Goal: Transaction & Acquisition: Book appointment/travel/reservation

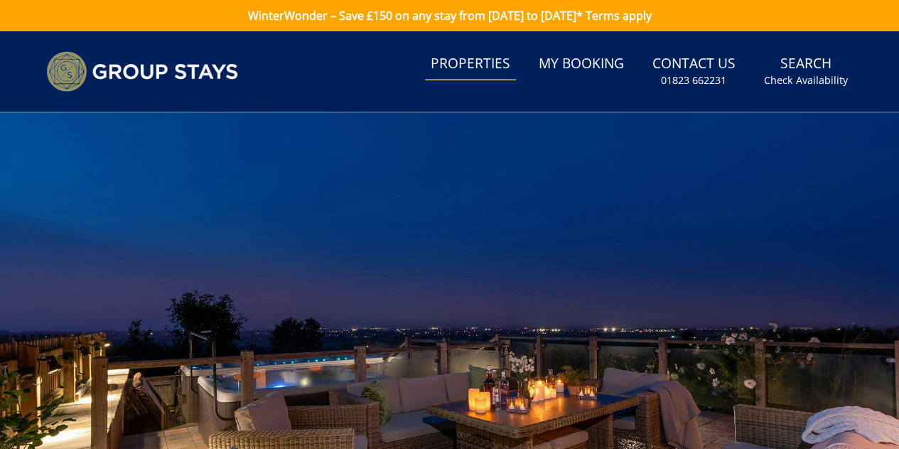
click at [464, 67] on link "Properties" at bounding box center [470, 64] width 91 height 32
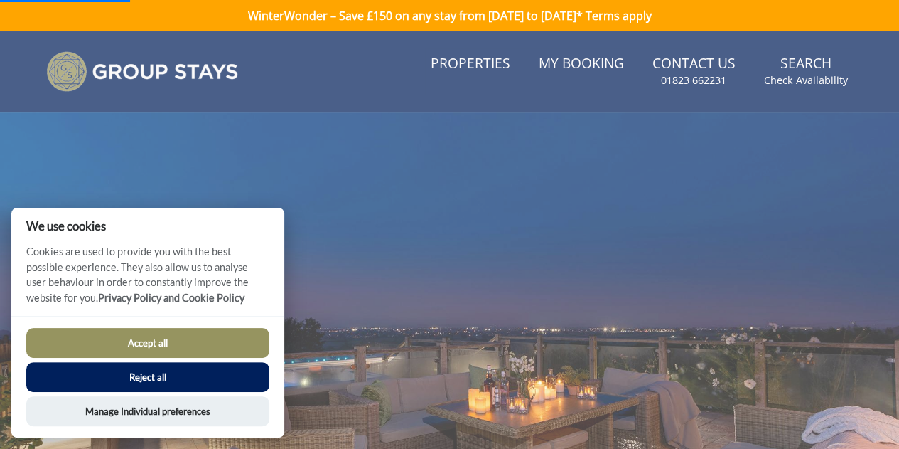
click at [198, 379] on button "Reject all" at bounding box center [147, 377] width 243 height 30
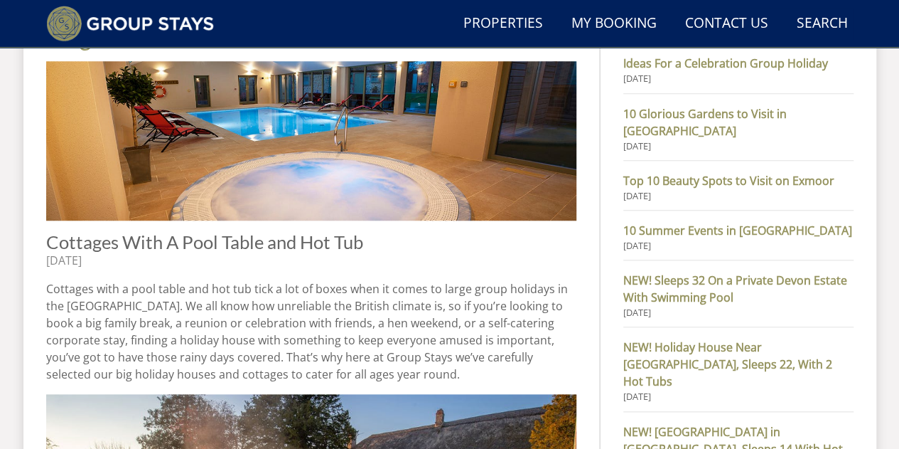
scroll to position [564, 0]
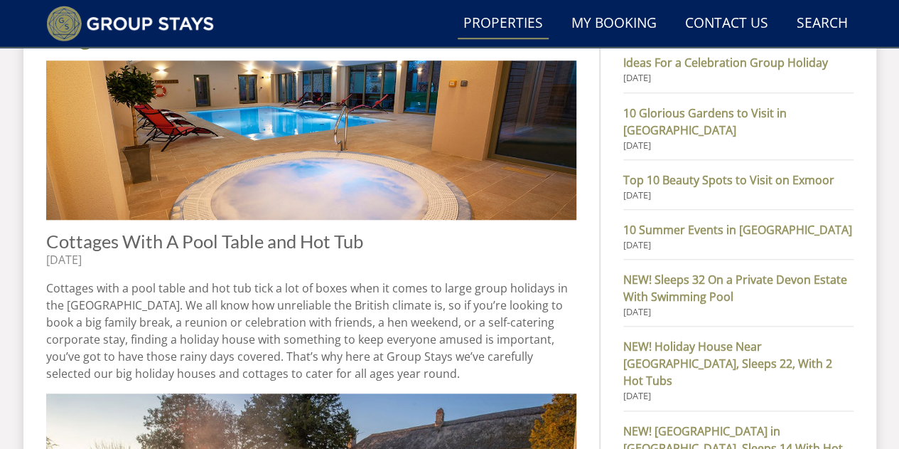
click at [526, 21] on link "Properties" at bounding box center [503, 24] width 91 height 32
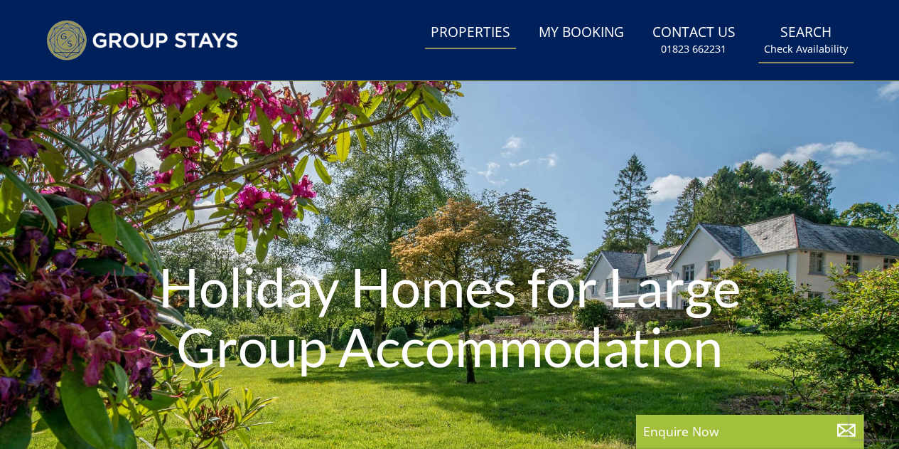
click at [813, 45] on small "Check Availability" at bounding box center [806, 49] width 84 height 14
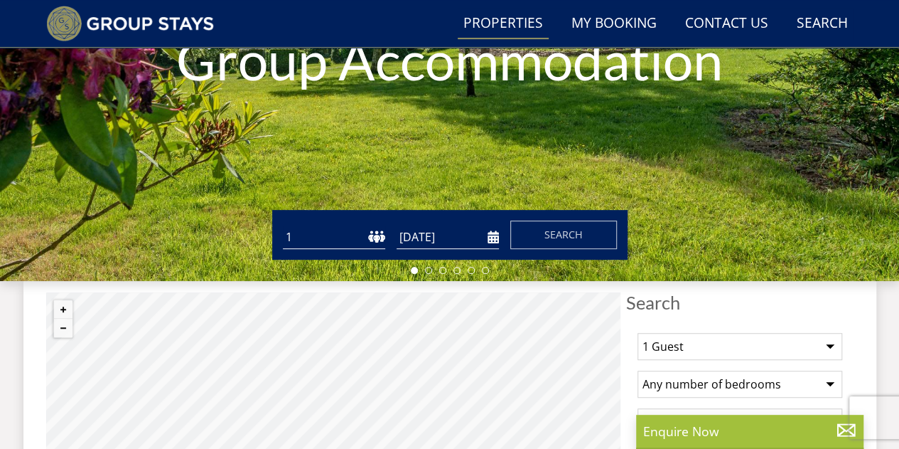
scroll to position [297, 0]
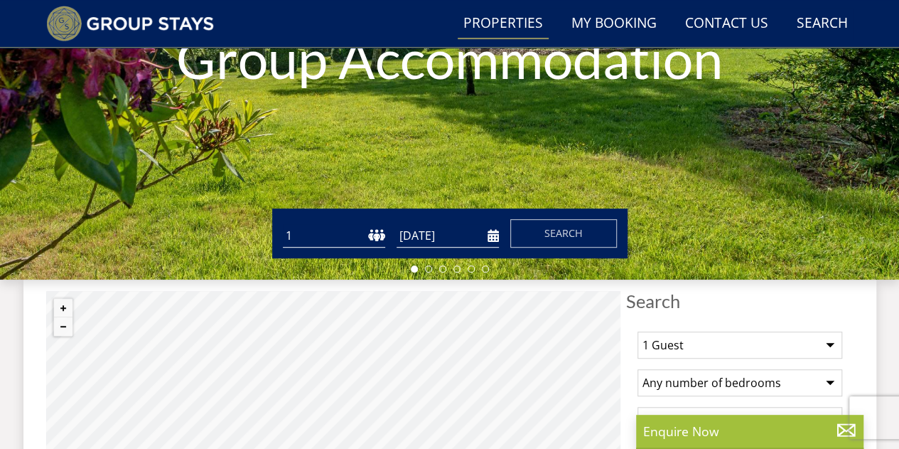
click at [334, 238] on select "1 2 3 4 5 6 7 8 9 10 11 12 13 14 15 16 17 18 19 20 21 22 23 24 25 26 27 28 29 3…" at bounding box center [334, 235] width 102 height 23
select select "17"
click at [283, 224] on select "1 2 3 4 5 6 7 8 9 10 11 12 13 14 15 16 17 18 19 20 21 22 23 24 25 26 27 28 29 3…" at bounding box center [334, 235] width 102 height 23
click at [429, 241] on input "[DATE]" at bounding box center [448, 235] width 102 height 23
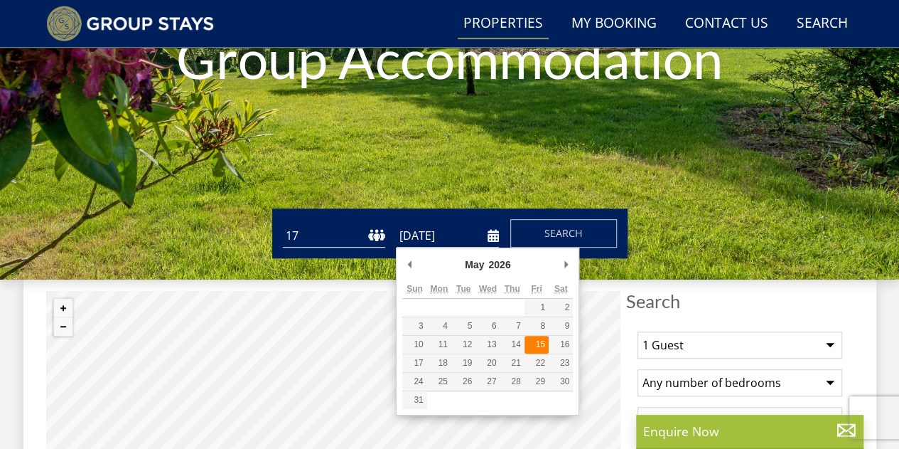
type input "[DATE]"
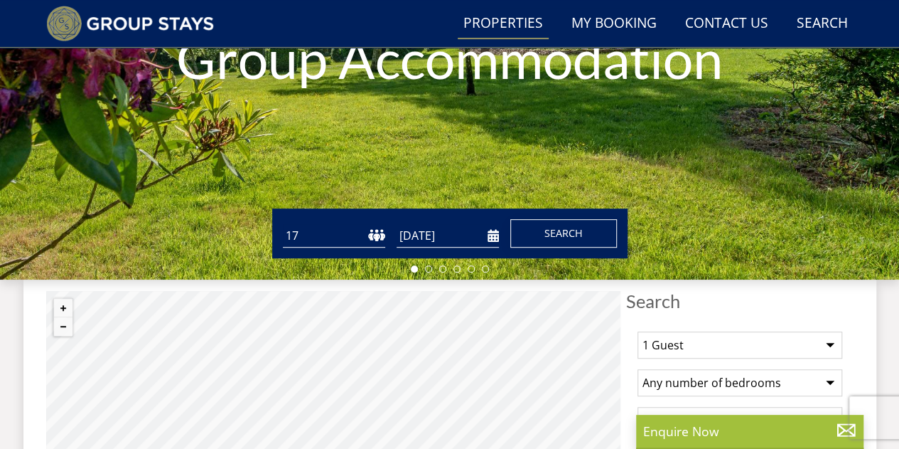
click at [552, 220] on button "Search" at bounding box center [563, 233] width 107 height 28
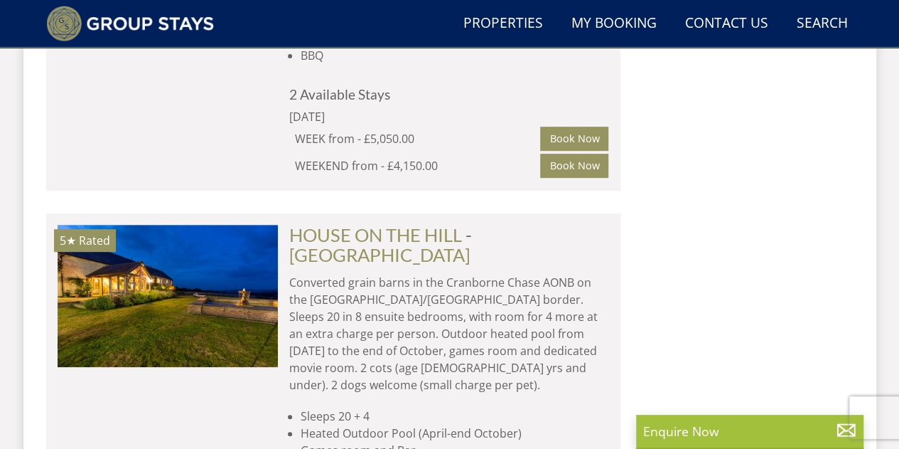
scroll to position [2964, 0]
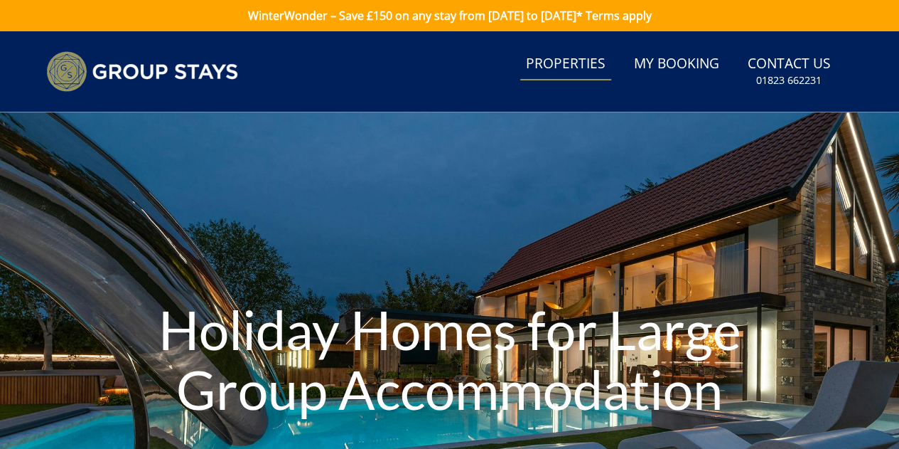
click at [584, 59] on link "Properties" at bounding box center [565, 64] width 91 height 32
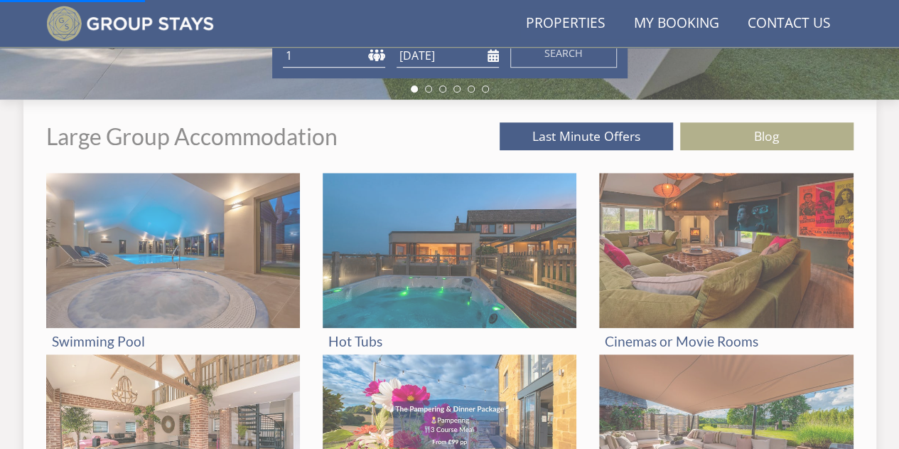
scroll to position [478, 0]
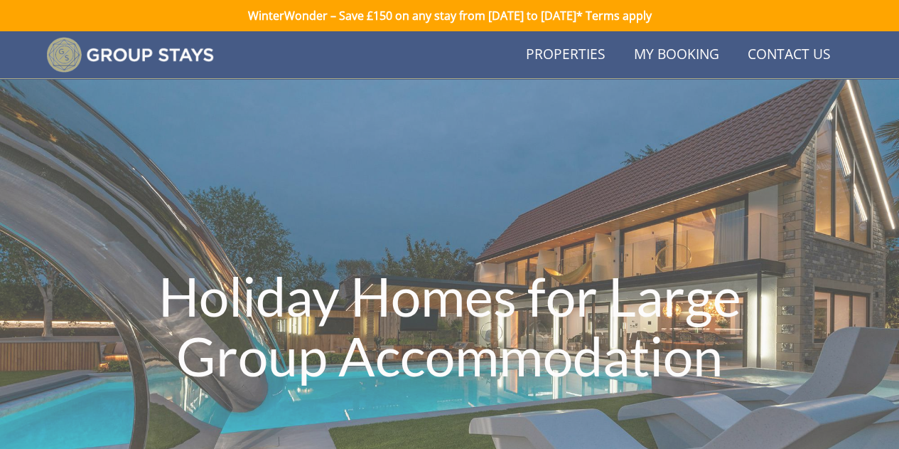
scroll to position [478, 0]
